Goal: Task Accomplishment & Management: Use online tool/utility

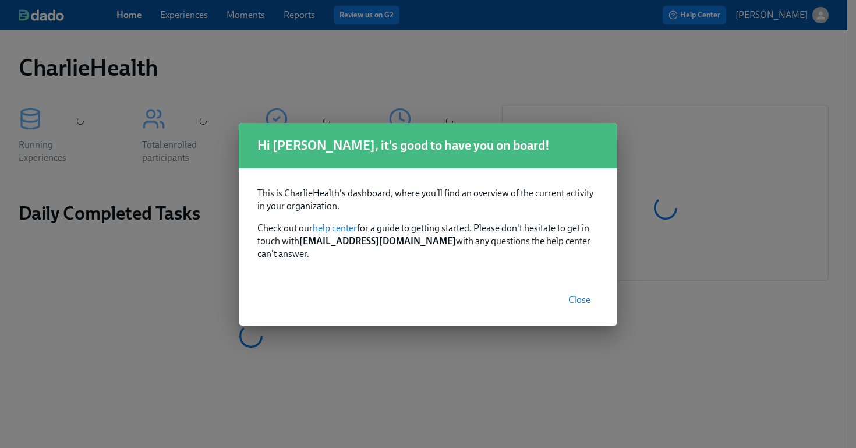
click at [584, 294] on span "Close" at bounding box center [579, 300] width 22 height 12
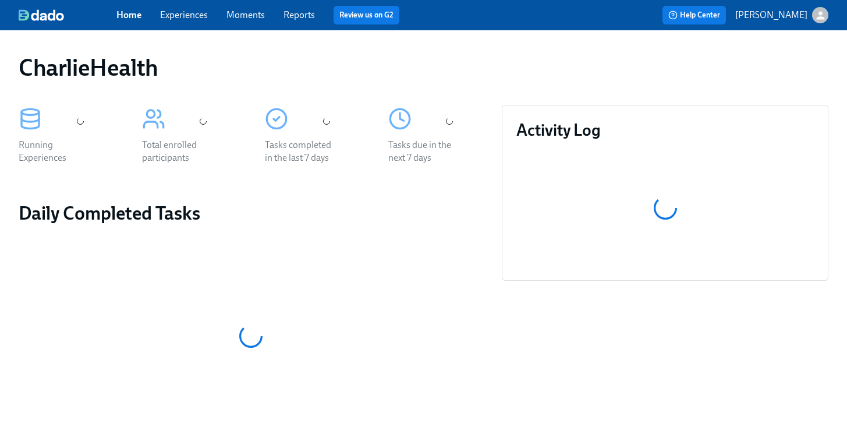
click at [181, 16] on link "Experiences" at bounding box center [184, 14] width 48 height 11
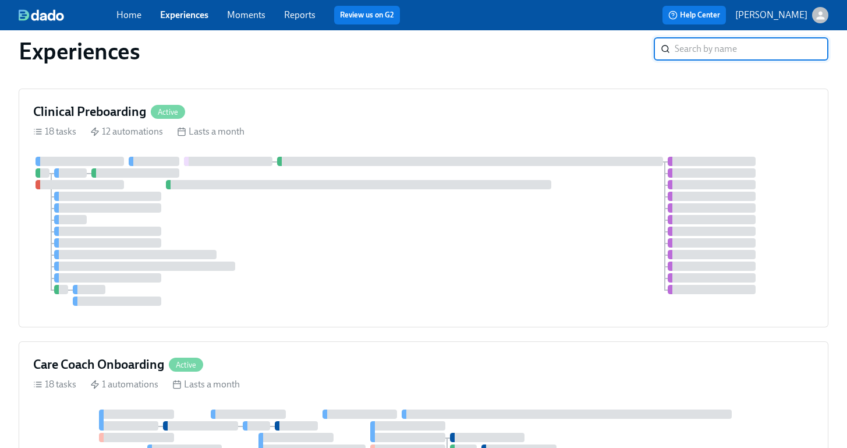
scroll to position [646, 0]
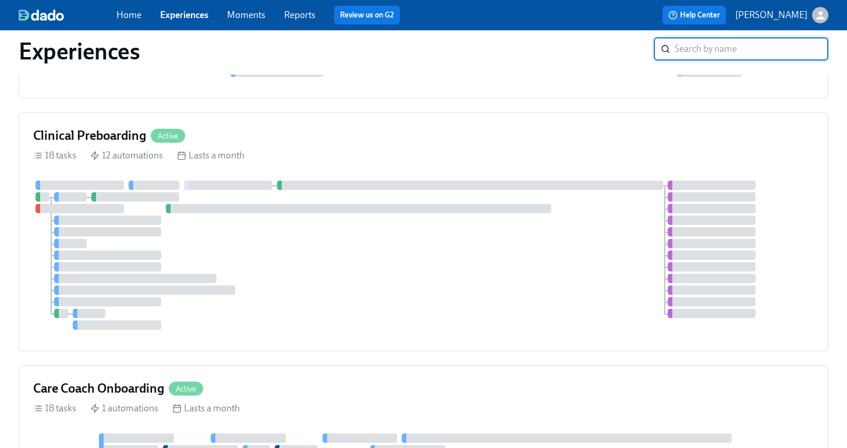
click at [550, 289] on div at bounding box center [423, 255] width 781 height 149
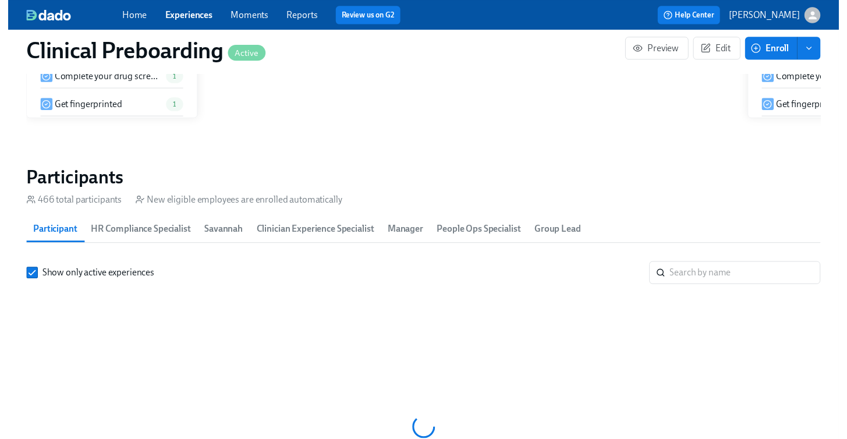
scroll to position [1232, 0]
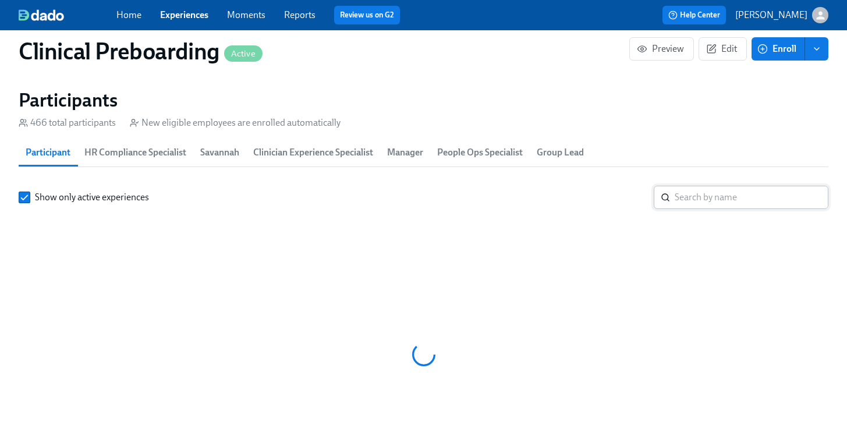
click at [703, 204] on input "search" at bounding box center [752, 197] width 154 height 23
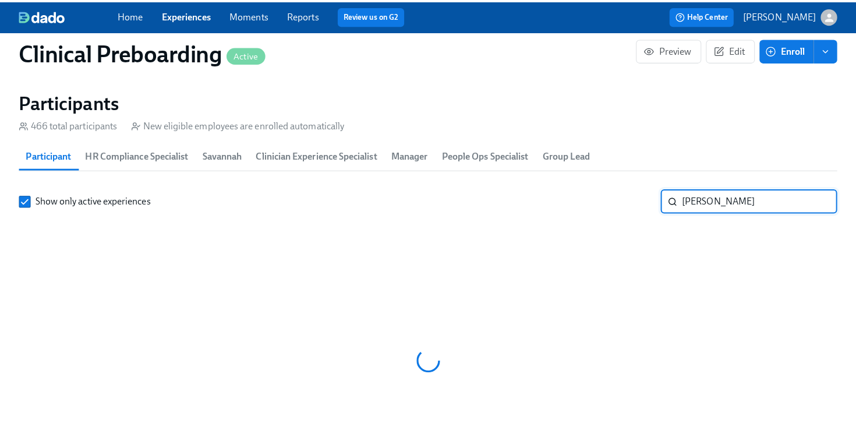
scroll to position [0, 14349]
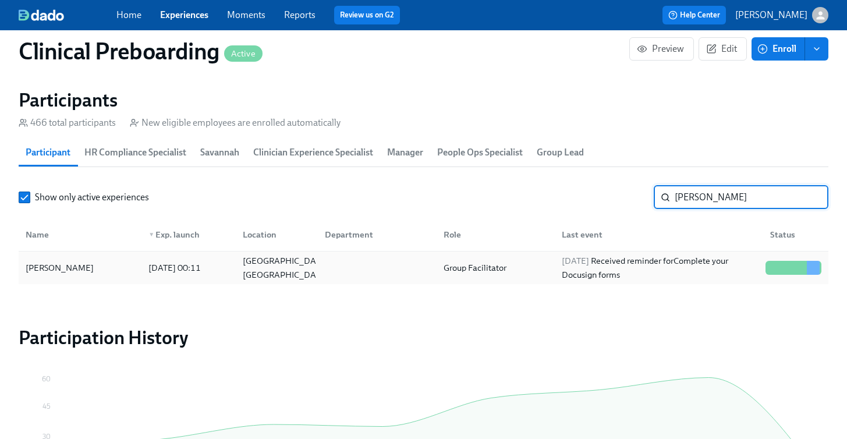
type input "teshia"
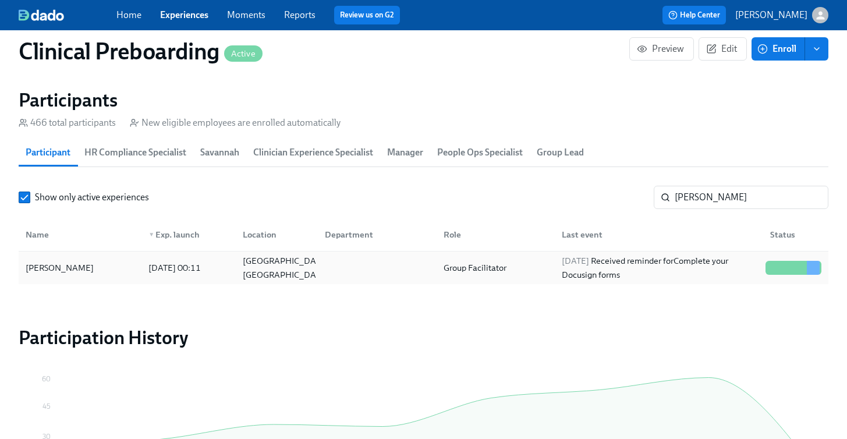
click at [70, 267] on div "Teshia Greer" at bounding box center [59, 268] width 77 height 14
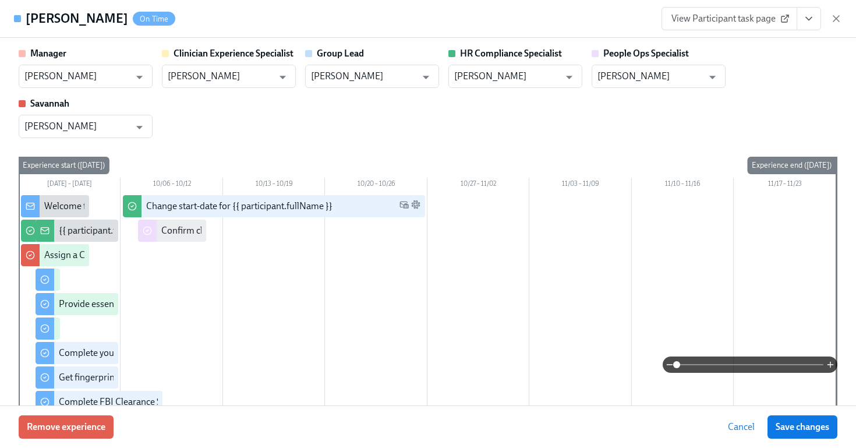
click at [737, 26] on link "View Participant task page" at bounding box center [730, 18] width 136 height 23
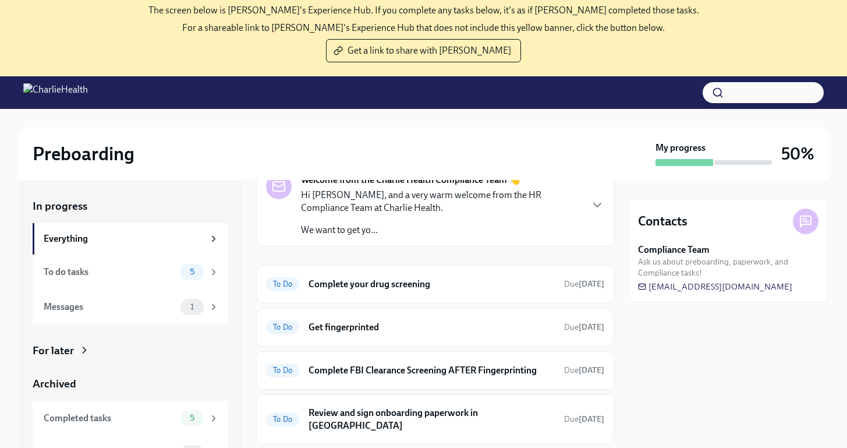
scroll to position [119, 0]
